Goal: Task Accomplishment & Management: Use online tool/utility

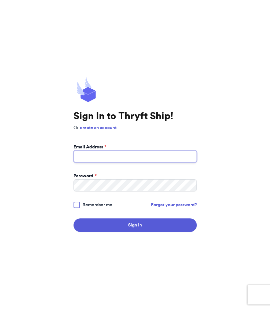
type input "[EMAIL_ADDRESS][DOMAIN_NAME]"
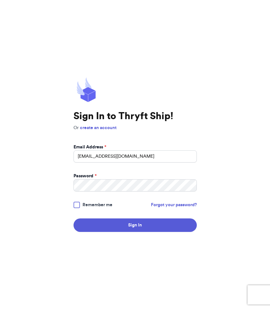
click at [85, 206] on span "Remember me" at bounding box center [98, 205] width 30 height 6
click at [0, 0] on input "Remember me" at bounding box center [0, 0] width 0 height 0
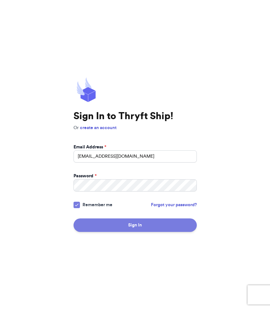
click at [100, 225] on button "Sign In" at bounding box center [135, 226] width 123 height 14
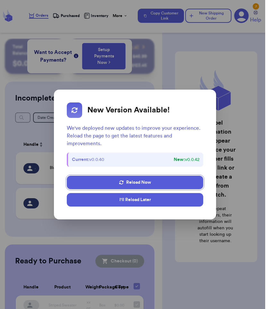
click at [115, 204] on button "I'll Reload Later" at bounding box center [135, 200] width 137 height 14
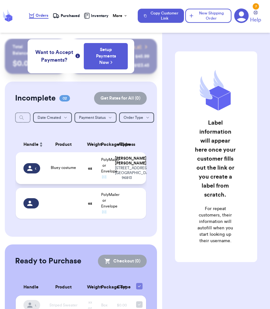
click at [73, 168] on span "Bluey costume" at bounding box center [63, 168] width 25 height 4
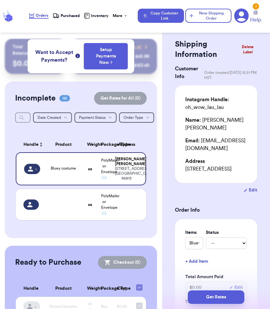
scroll to position [223, 0]
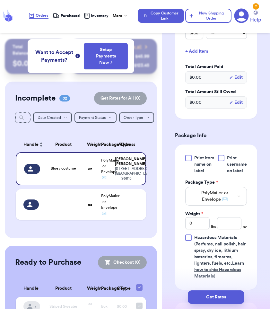
click at [218, 159] on div at bounding box center [221, 158] width 6 height 6
click at [0, 0] on input "Print username on label" at bounding box center [0, 0] width 0 height 0
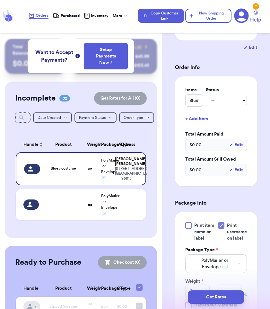
scroll to position [396, 0]
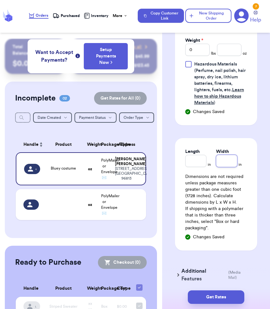
click at [223, 167] on input "Width" at bounding box center [226, 161] width 21 height 12
click at [225, 56] on input "number" at bounding box center [229, 50] width 24 height 12
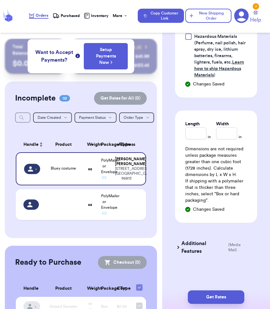
scroll to position [451, 0]
type input "6"
click at [204, 297] on button "Get Rates" at bounding box center [216, 298] width 57 height 14
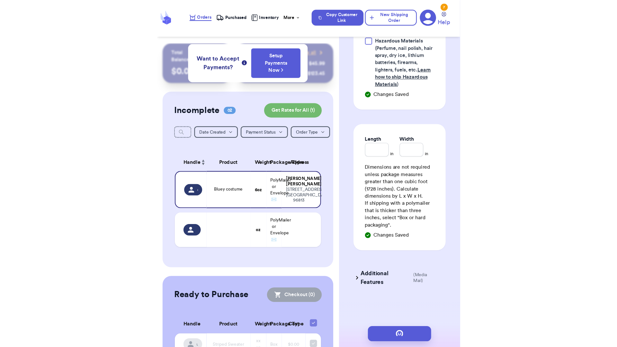
scroll to position [0, 0]
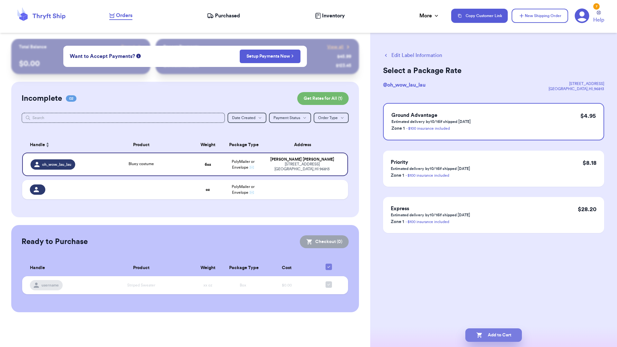
click at [270, 309] on button "Add to Cart" at bounding box center [494, 335] width 57 height 14
checkbox input "true"
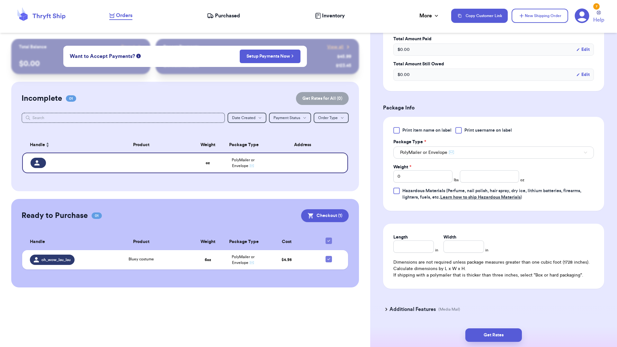
scroll to position [332, 0]
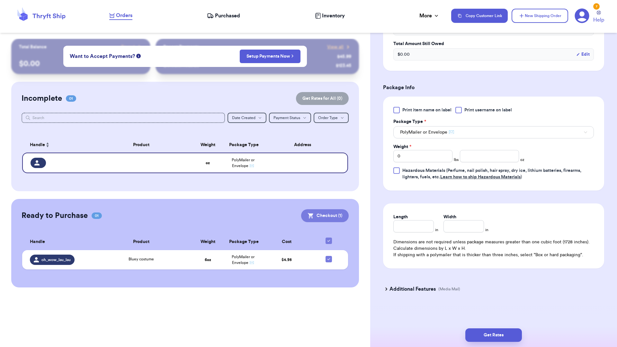
click at [270, 211] on button "Checkout ( 1 )" at bounding box center [325, 215] width 48 height 13
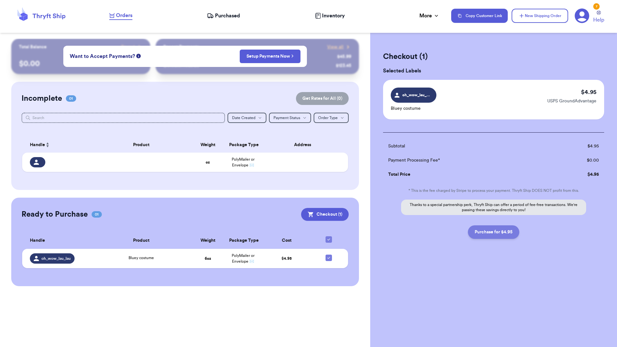
click at [270, 233] on button "Purchase for $4.95" at bounding box center [493, 232] width 51 height 14
checkbox input "false"
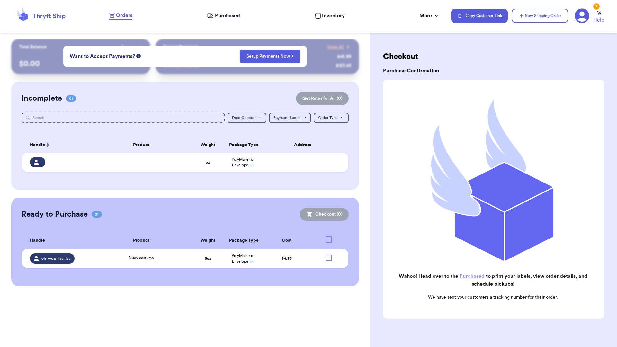
checkbox input "true"
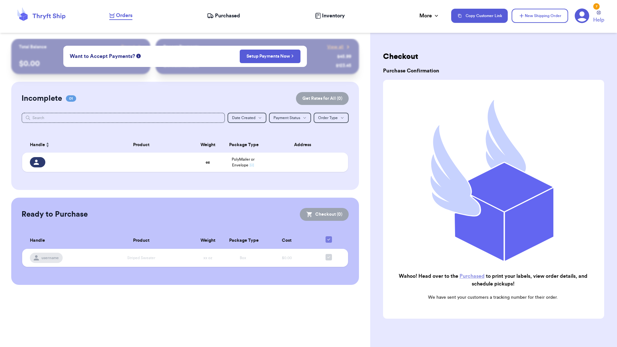
click at [226, 12] on span "Purchased" at bounding box center [227, 16] width 25 height 8
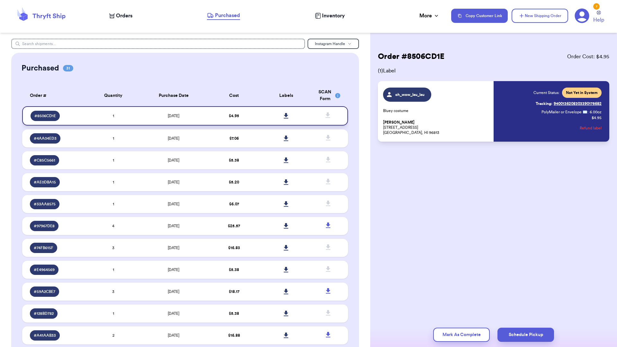
click at [270, 115] on icon at bounding box center [286, 116] width 5 height 6
